Goal: Communication & Community: Answer question/provide support

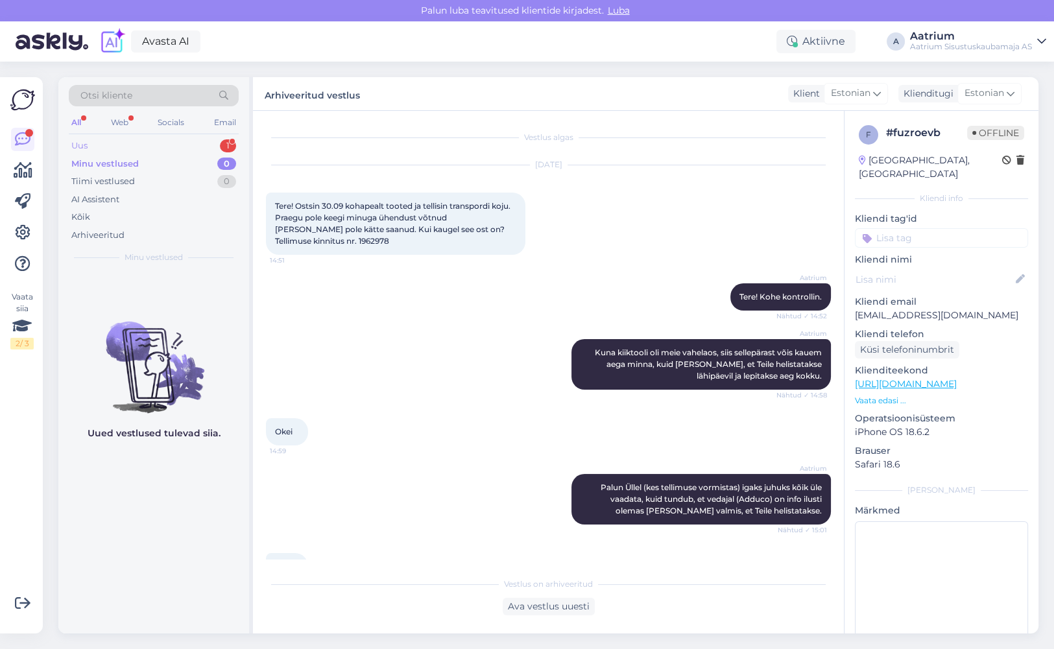
click at [93, 144] on div "Uus 1" at bounding box center [154, 146] width 170 height 18
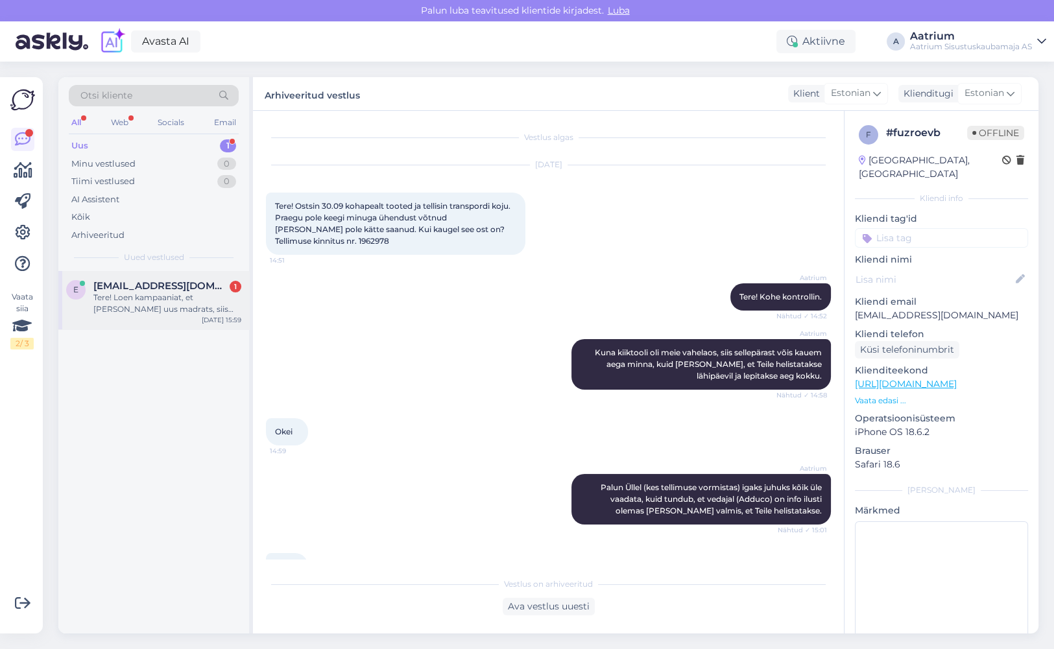
click at [149, 313] on div "Tere! Loen kampaaniat, et [PERSON_NAME] uus madrats, siis viiakse vana sama suu…" at bounding box center [167, 303] width 148 height 23
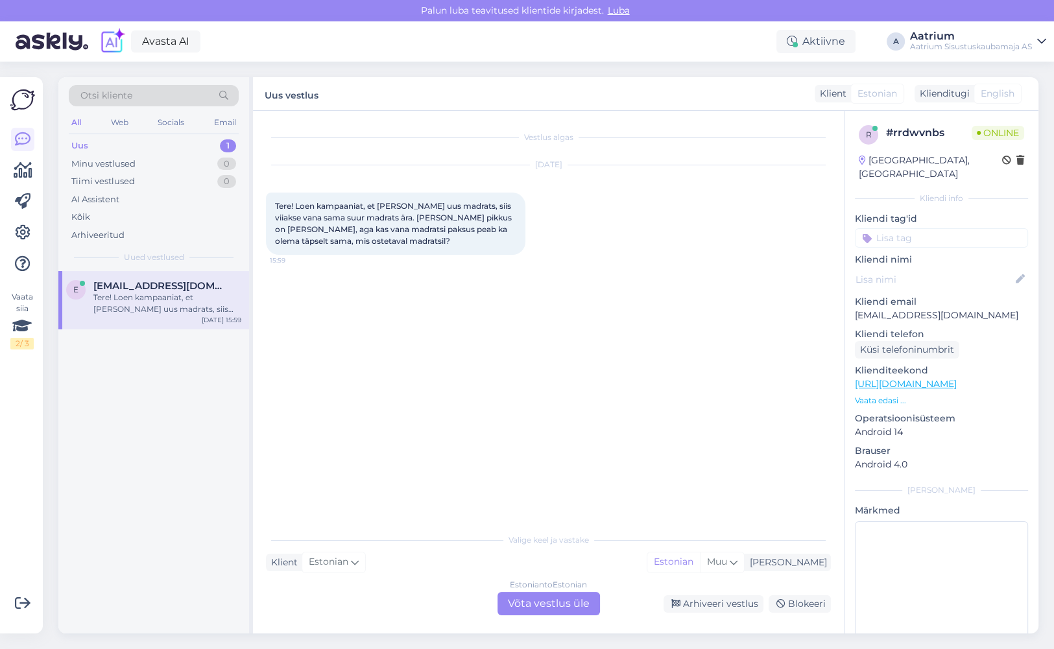
click at [532, 602] on div "Estonian to Estonian Võta vestlus üle" at bounding box center [548, 603] width 102 height 23
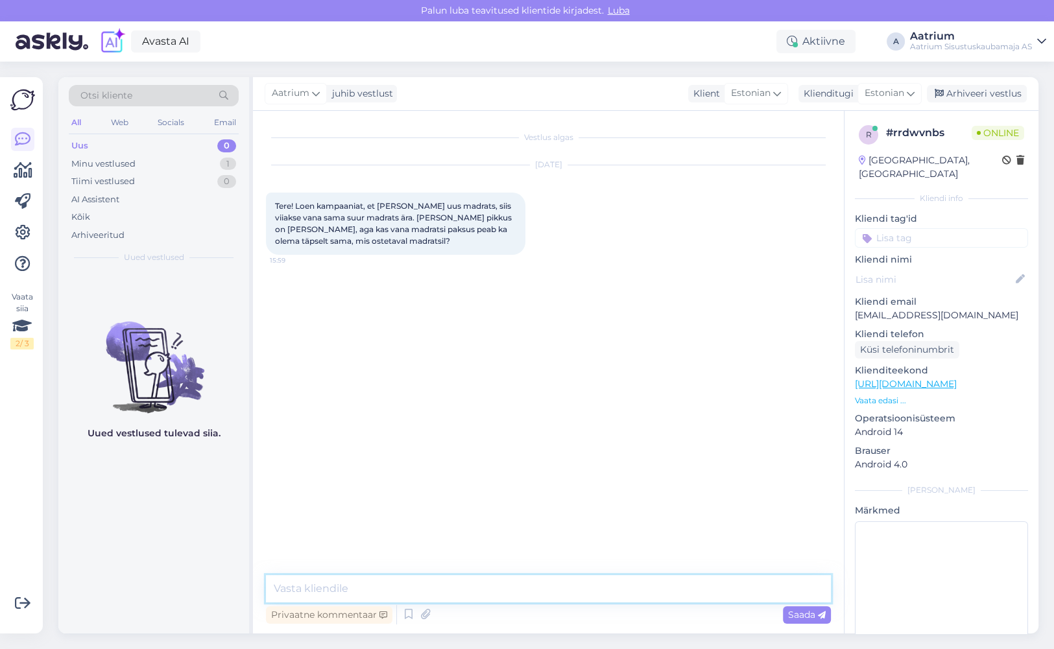
click at [454, 594] on textarea at bounding box center [548, 588] width 565 height 27
paste textarea "Kampaanias osalemiseks saab tarbija tasuta vana madratsi utiliseerimisteenuse, …"
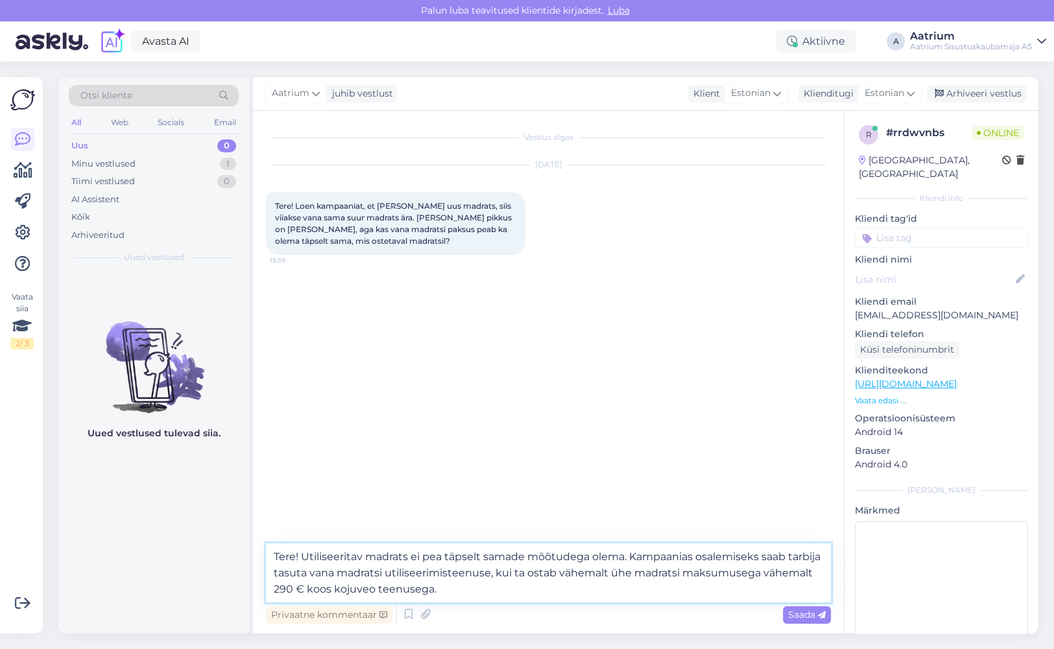
click at [588, 560] on textarea "Tere! Utiliseeritav madrats ei pea täpselt samade mõõtudega olema. Kampaanias o…" at bounding box center [548, 572] width 565 height 59
type textarea "Tere! Utiliseeritav madrats ei pea täpselt sama paks olema. Kampaanias osalemis…"
click at [791, 613] on span "Saada" at bounding box center [807, 615] width 38 height 12
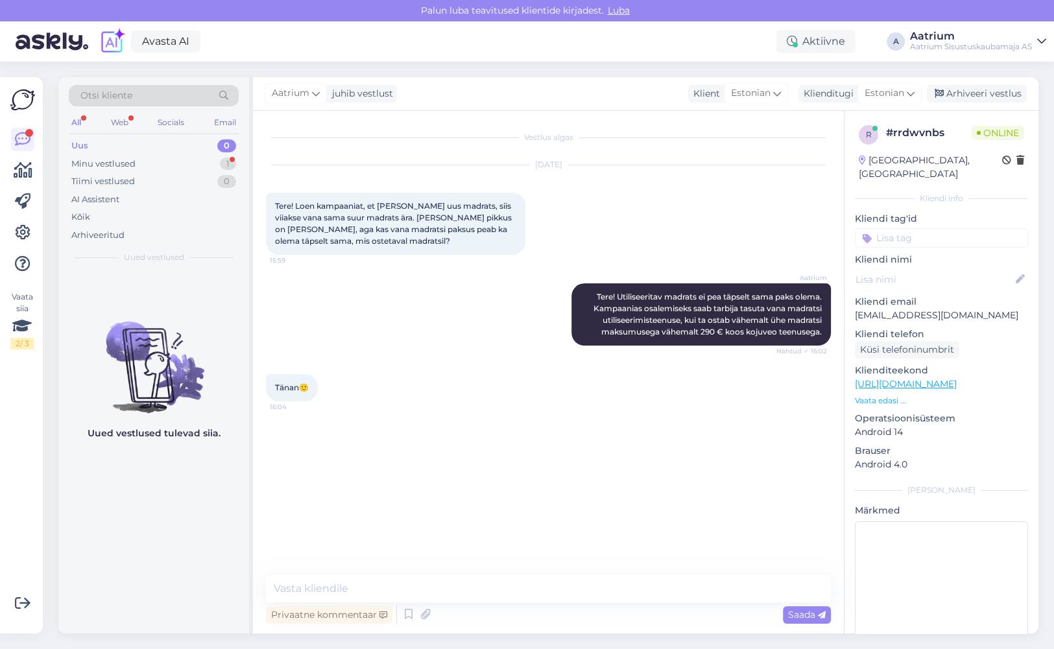
click at [410, 444] on div "Vestlus algas [DATE] Tere! Loen kampaaniat, et [PERSON_NAME] uus madrats, siis …" at bounding box center [554, 344] width 576 height 440
click at [442, 591] on textarea at bounding box center [548, 588] width 565 height 27
type textarea "Palun!"
click at [804, 620] on div "Saada" at bounding box center [807, 615] width 48 height 18
click at [381, 346] on div "Aatrium Tere! Utiliseeritav madrats ei pea täpselt sama paks olema. Kampaanias …" at bounding box center [548, 314] width 565 height 91
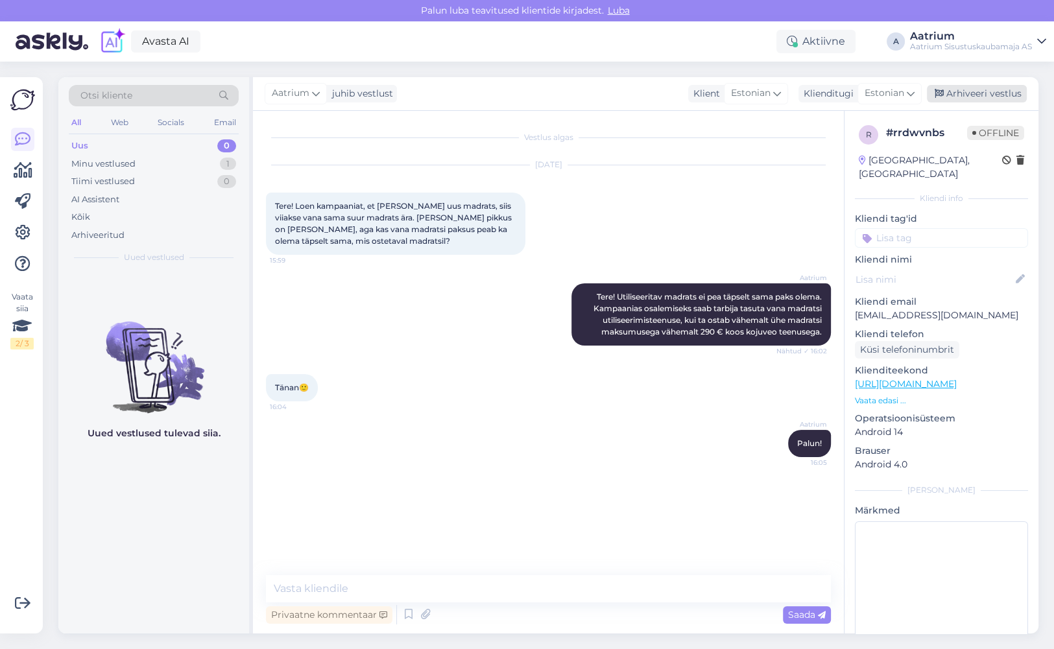
click at [1005, 88] on div "Arhiveeri vestlus" at bounding box center [977, 94] width 100 height 18
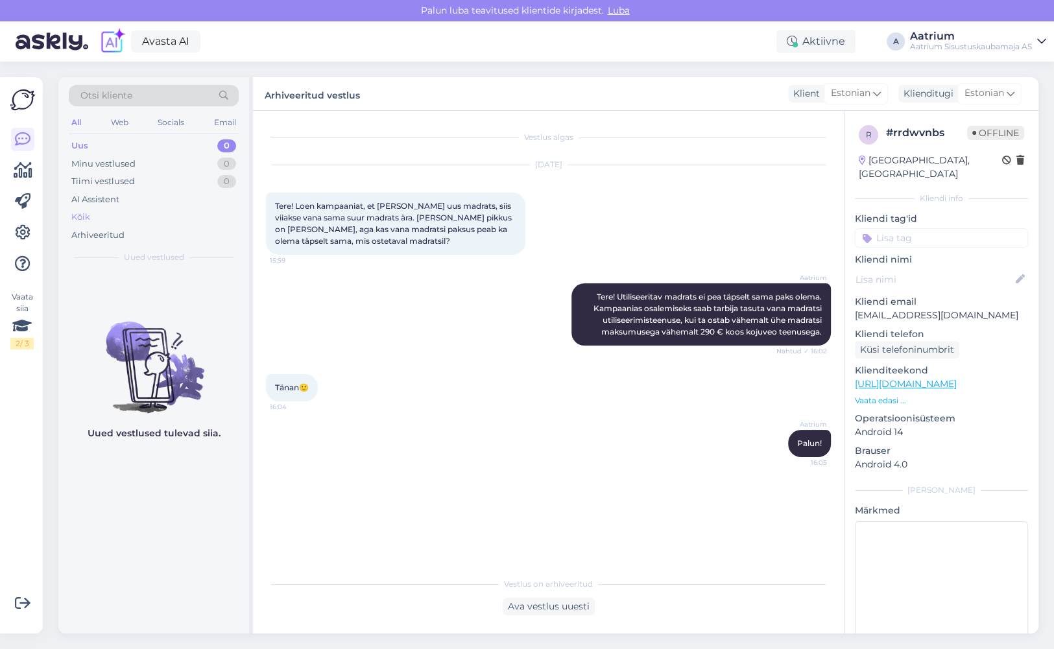
click at [80, 222] on div "Kõik" at bounding box center [80, 217] width 19 height 13
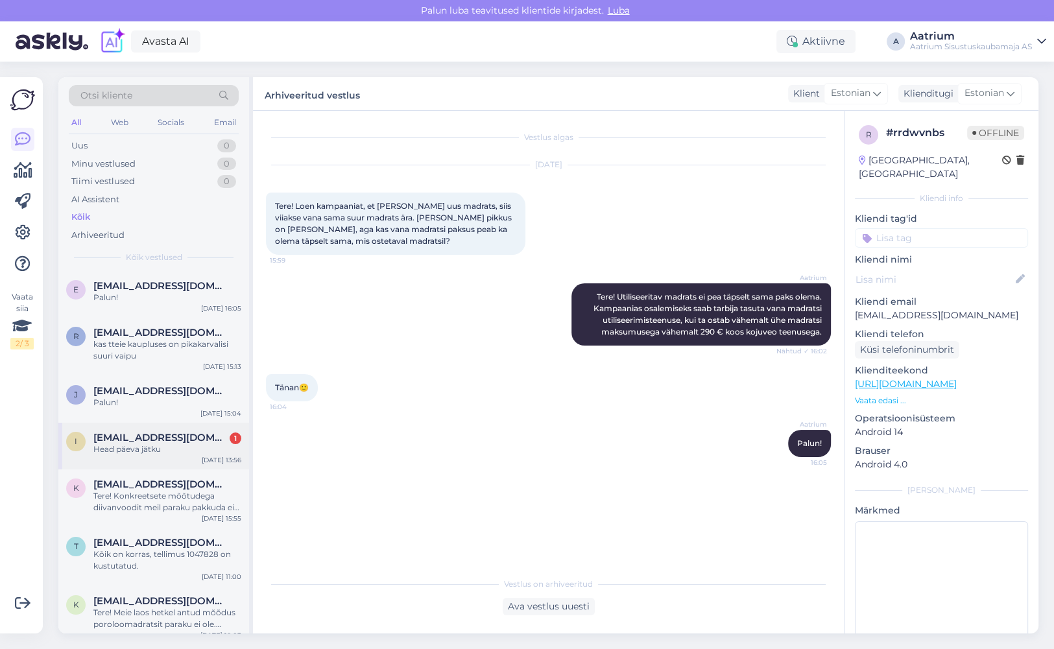
click at [172, 452] on div "Head päeva jätku" at bounding box center [167, 450] width 148 height 12
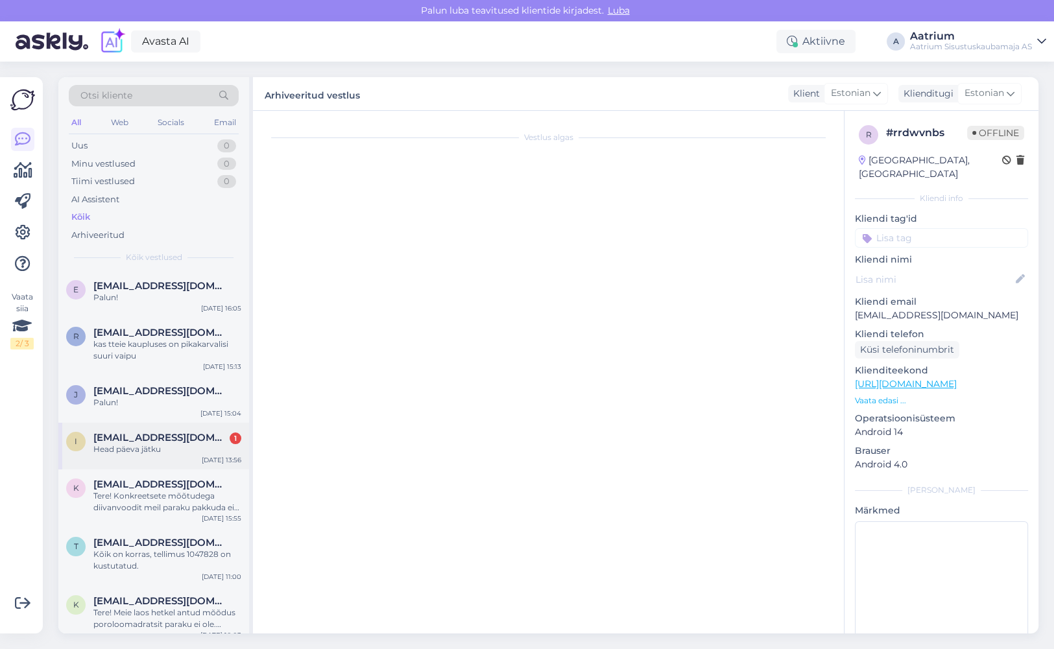
scroll to position [103, 0]
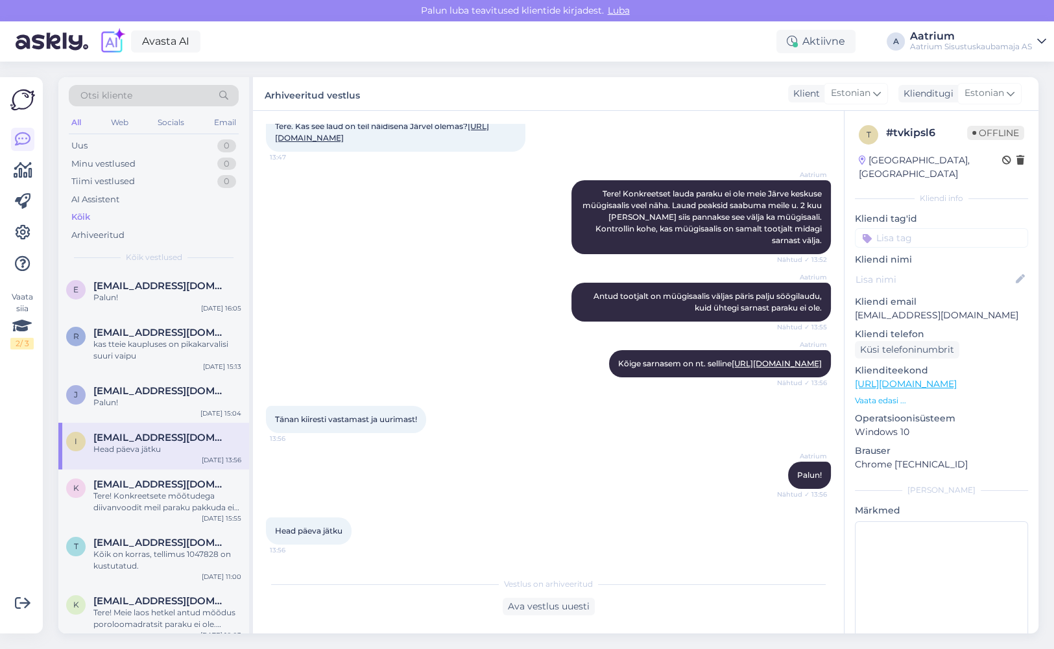
click at [78, 217] on div "Kõik" at bounding box center [80, 217] width 19 height 13
click at [86, 160] on div "Minu vestlused" at bounding box center [103, 164] width 64 height 13
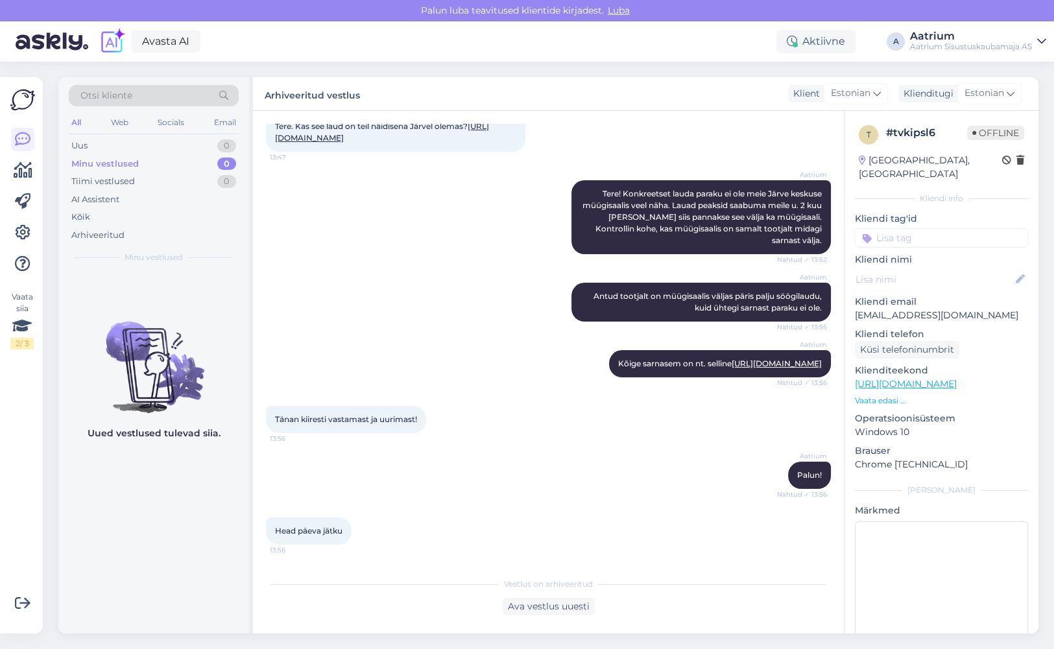
click at [441, 336] on div "Aatrium Kõige sarnasem on nt. selline [URL][DOMAIN_NAME] Nähtud ✓ 13:56" at bounding box center [548, 364] width 565 height 56
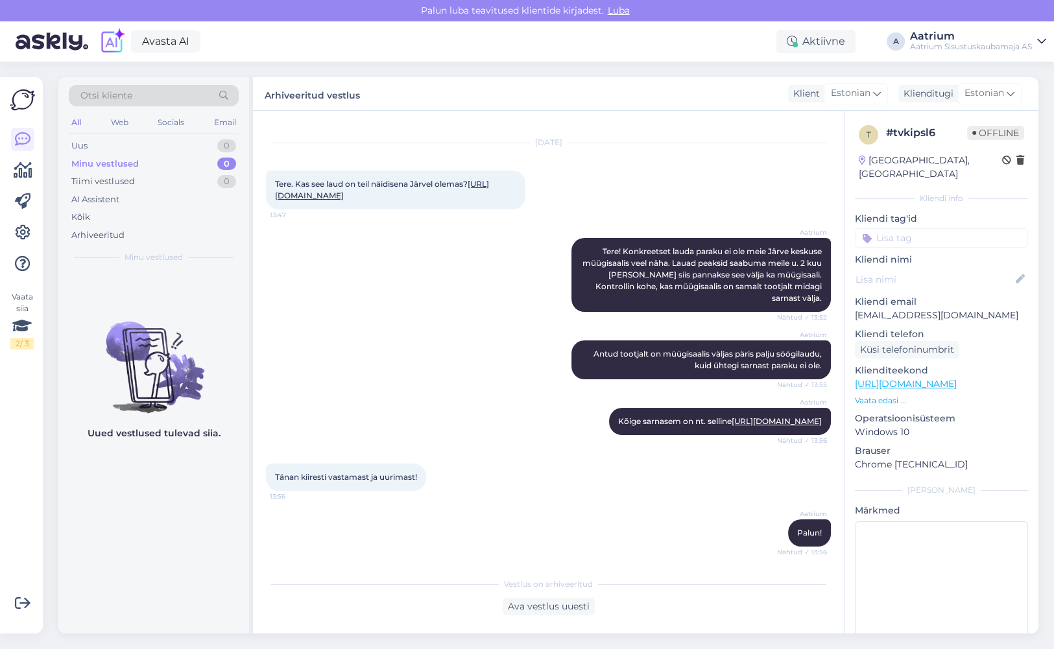
scroll to position [0, 0]
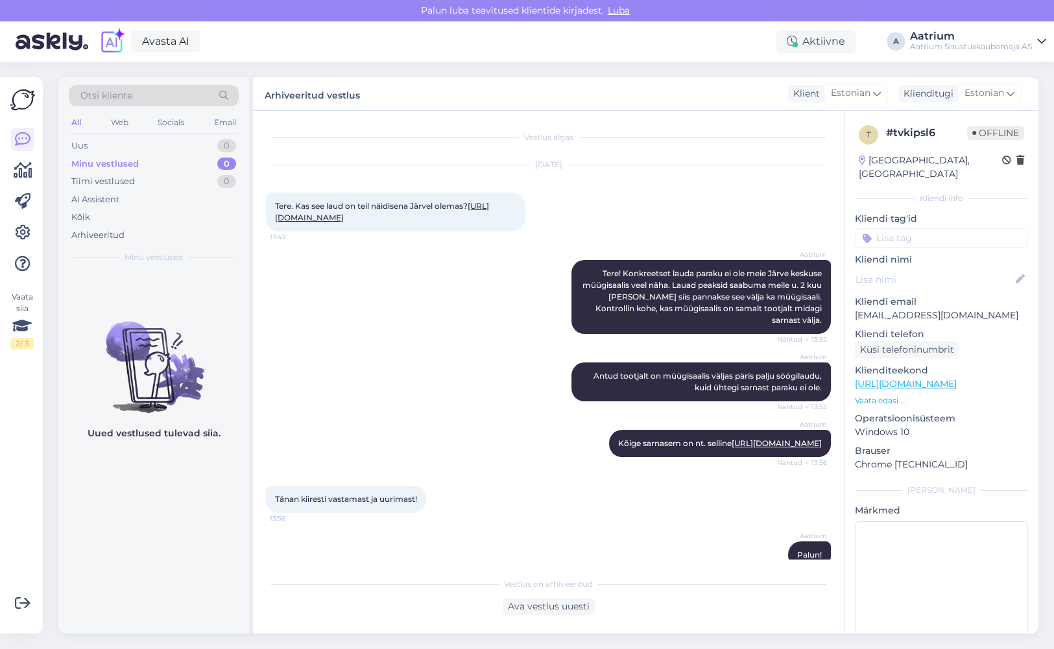
click at [459, 325] on div "Aatrium Tere! Konkreetset lauda paraku ei ole meie Järve keskuse müügisaalis ve…" at bounding box center [548, 297] width 565 height 102
click at [358, 366] on div "Aatrium Antud tootjalt on müügisaalis väljas päris palju söögilaudu, kuid ühteg…" at bounding box center [548, 381] width 565 height 67
click at [652, 30] on div "Avasta AI Aktiivne Võta paus, Askly hoiab kliente [PERSON_NAME] 15 minutit 30 m…" at bounding box center [527, 41] width 1054 height 40
click at [185, 287] on div "Uued vestlused tulevad siia." at bounding box center [153, 452] width 191 height 363
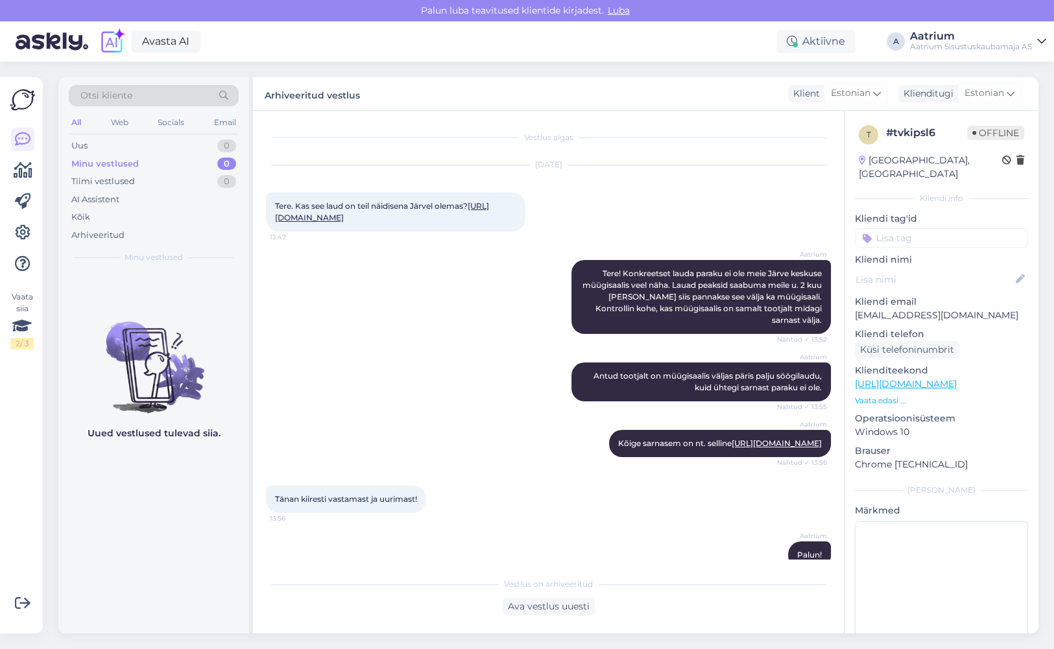
click at [1041, 42] on icon at bounding box center [1041, 41] width 9 height 10
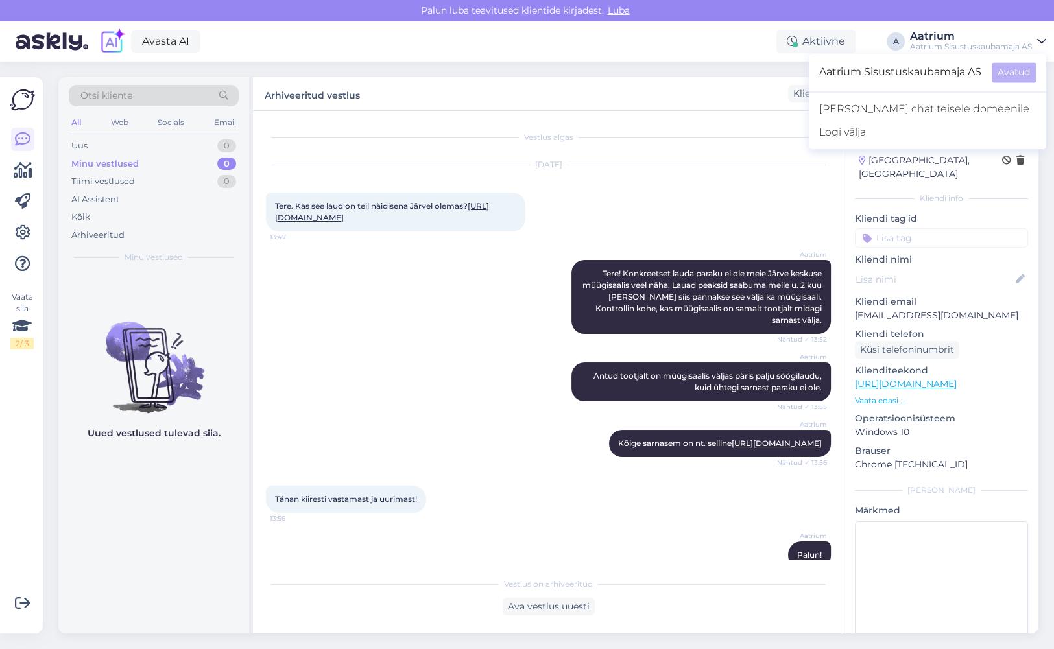
click at [165, 496] on div "Uued vestlused tulevad siia." at bounding box center [153, 452] width 191 height 363
